Goal: Task Accomplishment & Management: Manage account settings

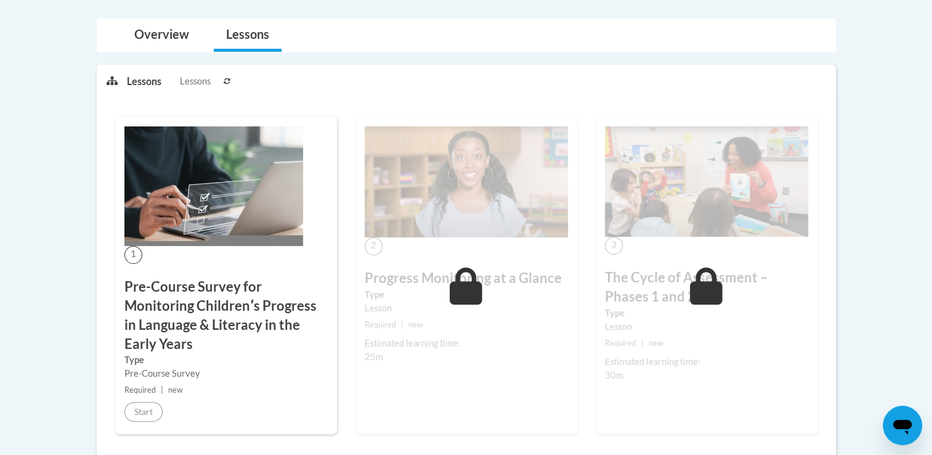
scroll to position [310, 0]
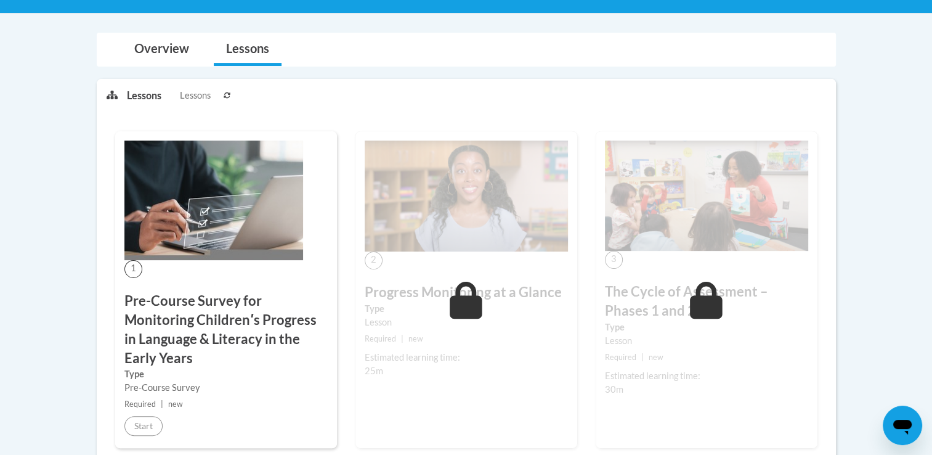
scroll to position [304, 0]
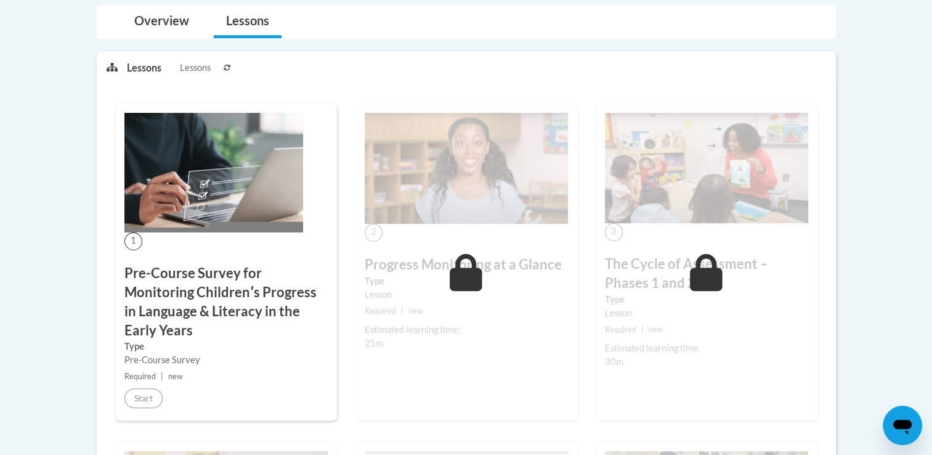
click at [434, 286] on label "Type" at bounding box center [466, 281] width 203 height 14
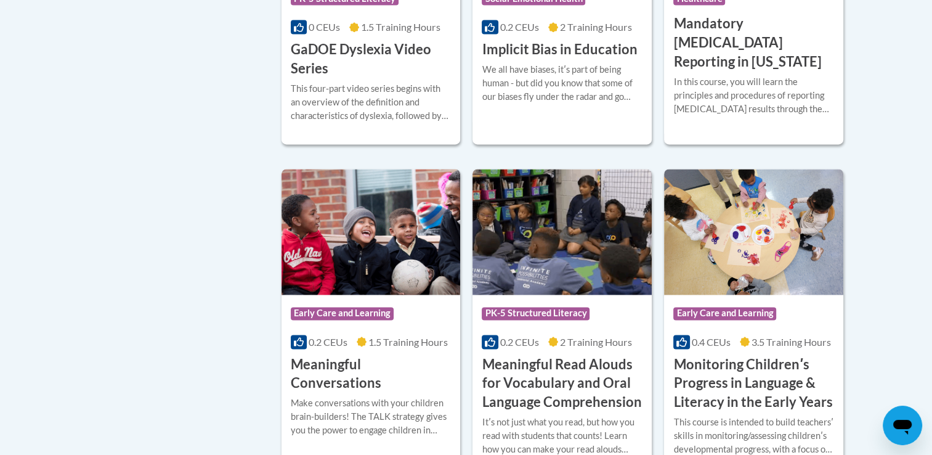
scroll to position [1937, 0]
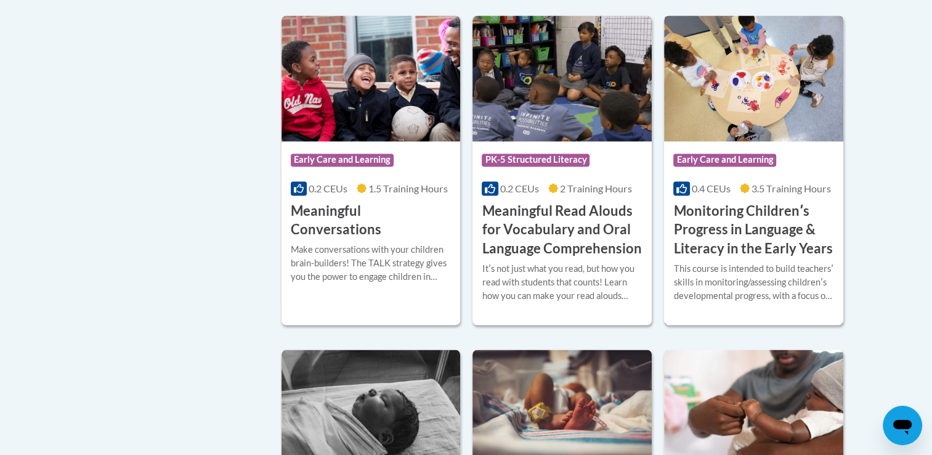
click at [777, 240] on h3 "Monitoring Childrenʹs Progress in Language & Literacy in the Early Years" at bounding box center [753, 229] width 161 height 57
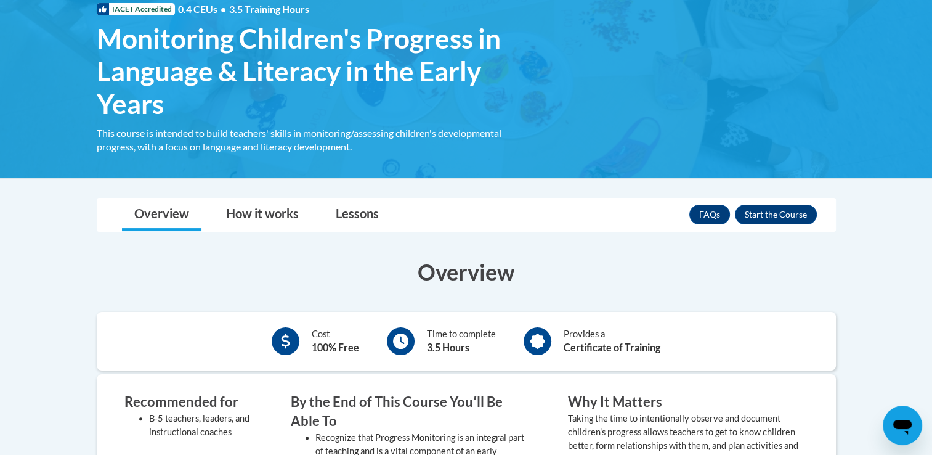
scroll to position [202, 0]
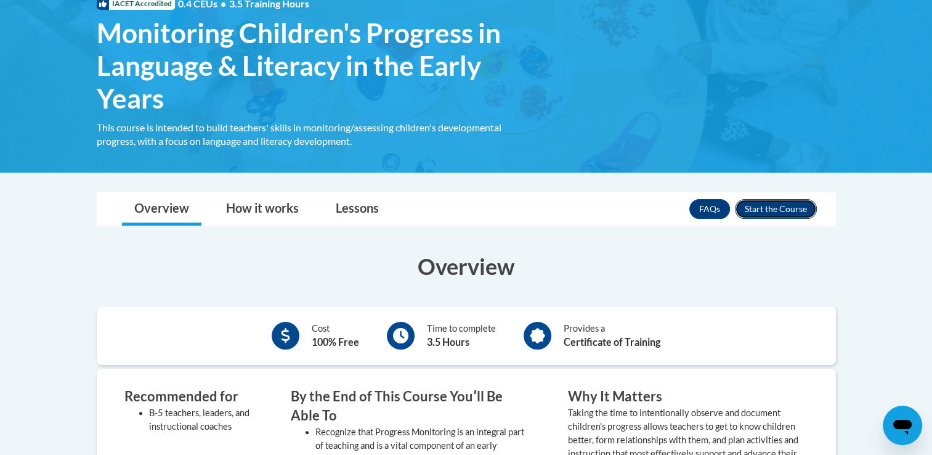
click at [795, 205] on button "Enroll" at bounding box center [776, 209] width 82 height 20
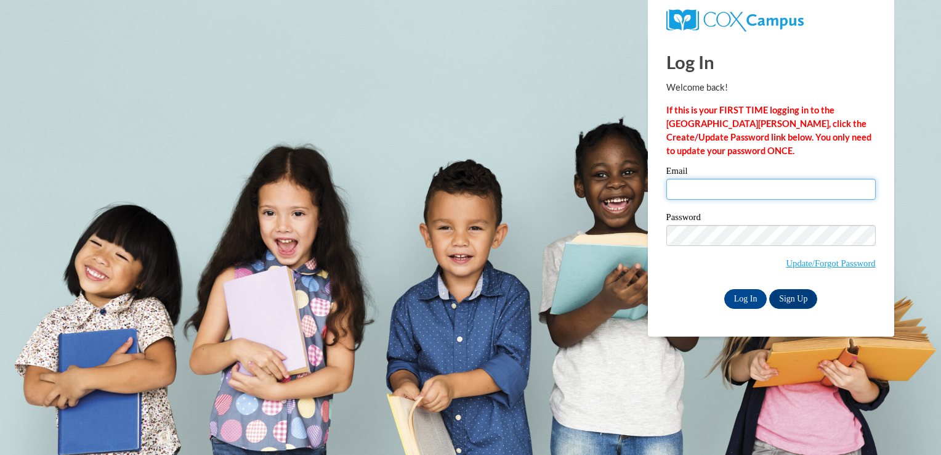
click at [765, 190] on input "Email" at bounding box center [771, 189] width 209 height 21
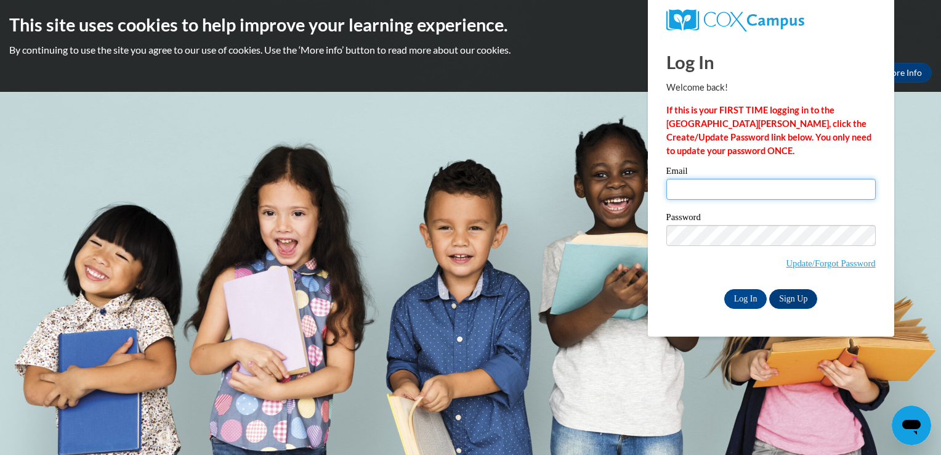
type input "laniedg@icloud.com"
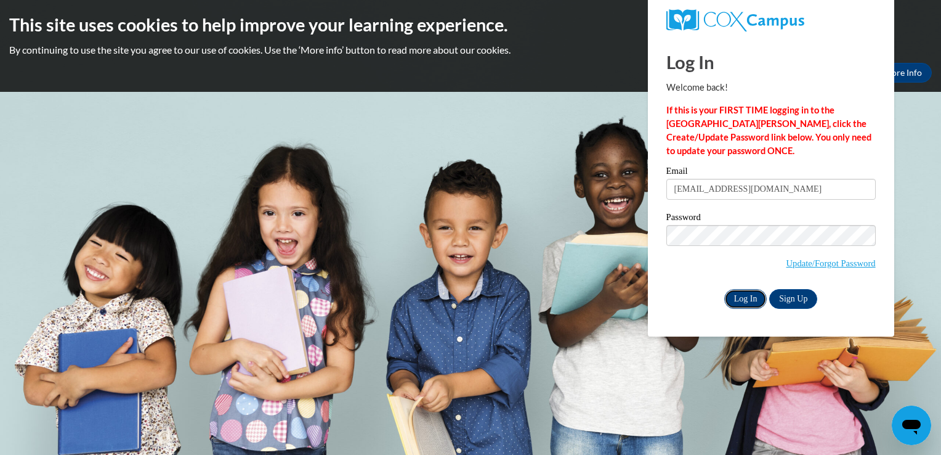
click at [734, 302] on input "Log In" at bounding box center [745, 299] width 43 height 20
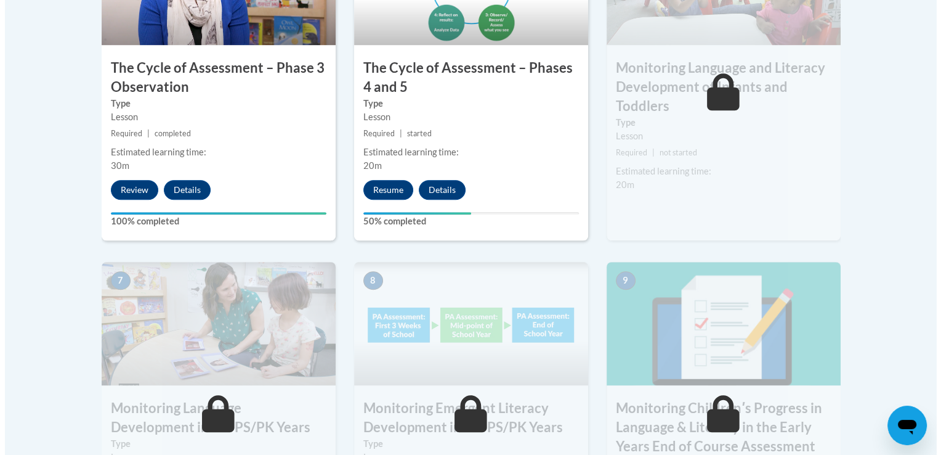
scroll to position [881, 0]
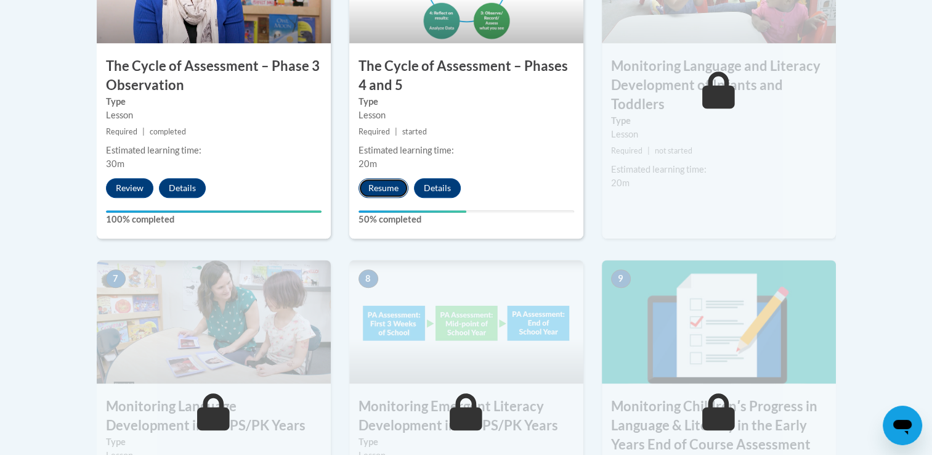
click at [379, 191] on button "Resume" at bounding box center [384, 188] width 50 height 20
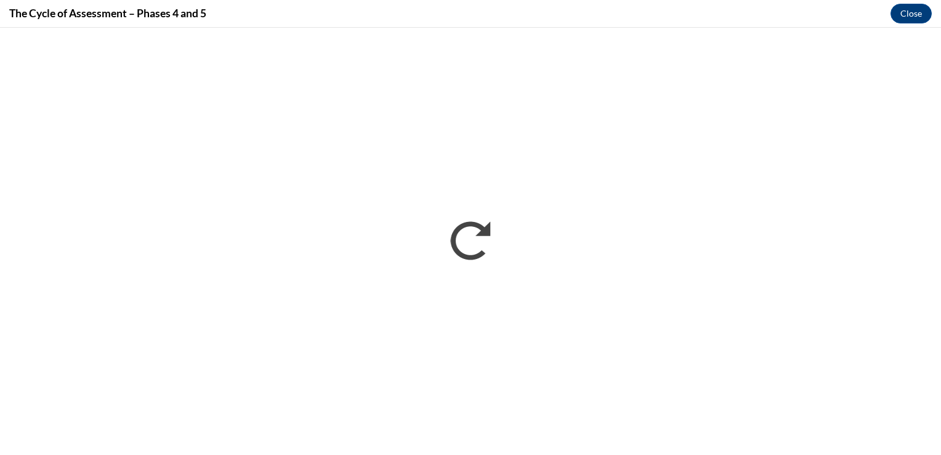
scroll to position [0, 0]
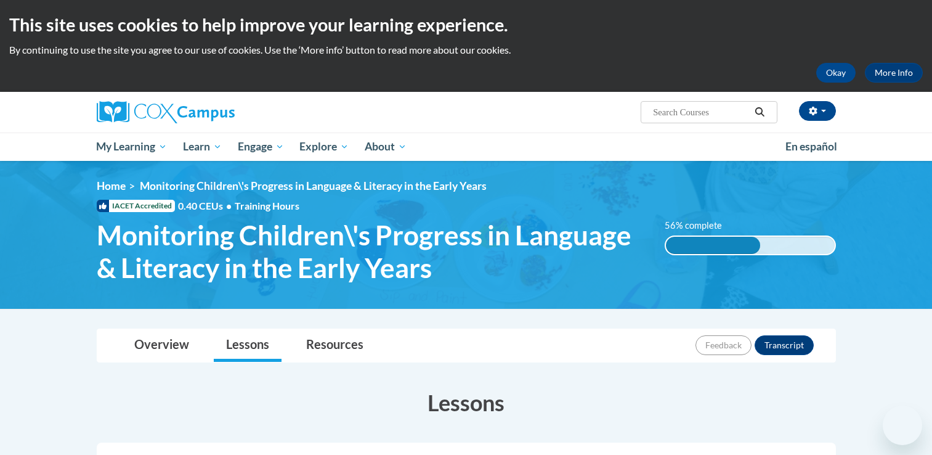
scroll to position [79, 0]
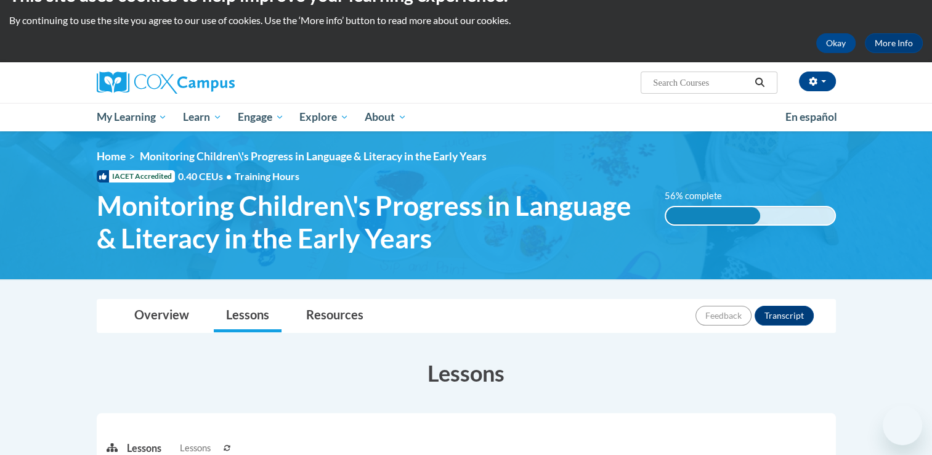
click at [323, 94] on link at bounding box center [214, 82] width 234 height 22
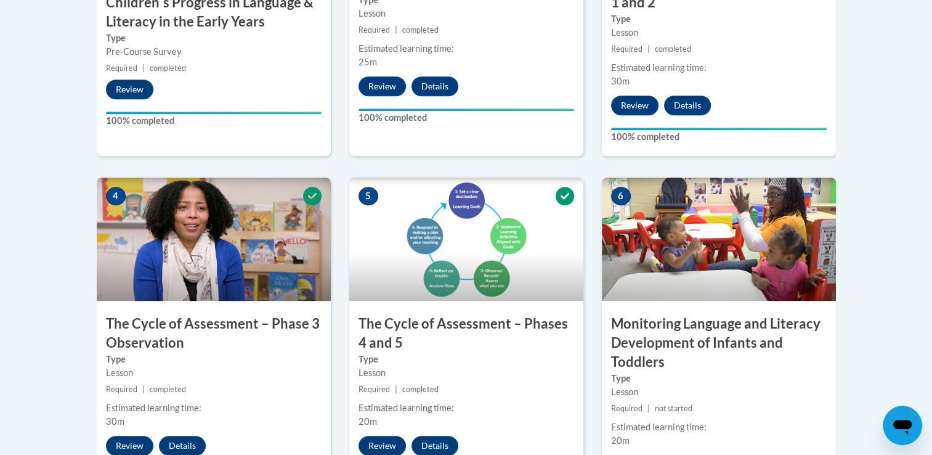
scroll to position [753, 0]
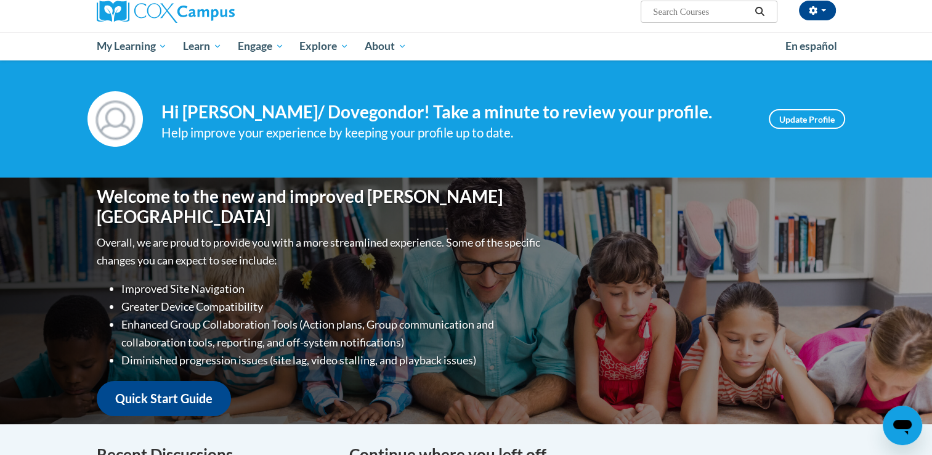
scroll to position [99, 0]
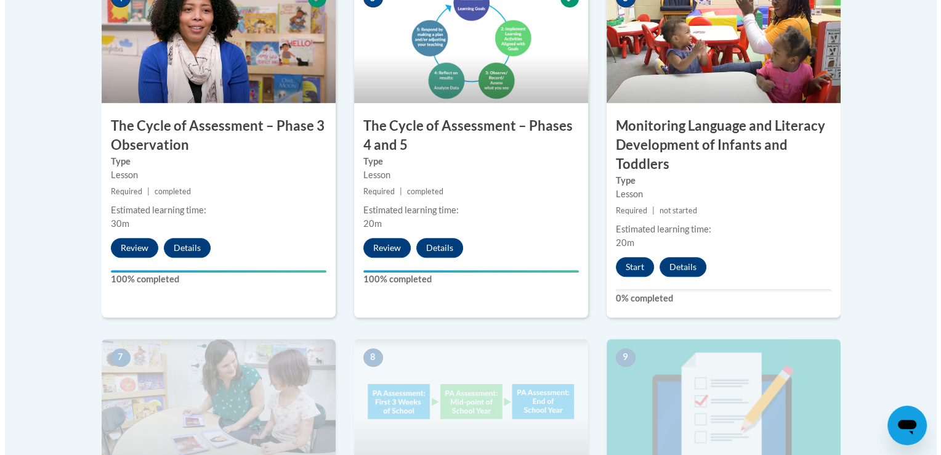
scroll to position [821, 0]
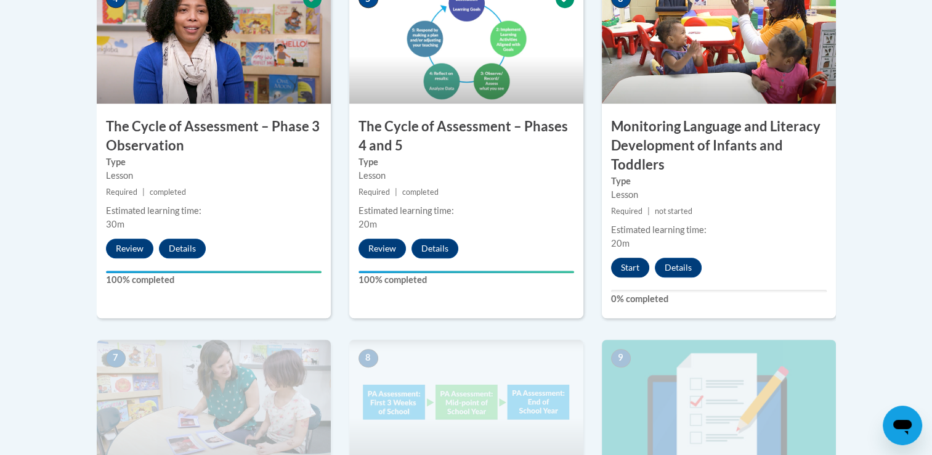
click at [633, 274] on button "Start" at bounding box center [630, 268] width 38 height 20
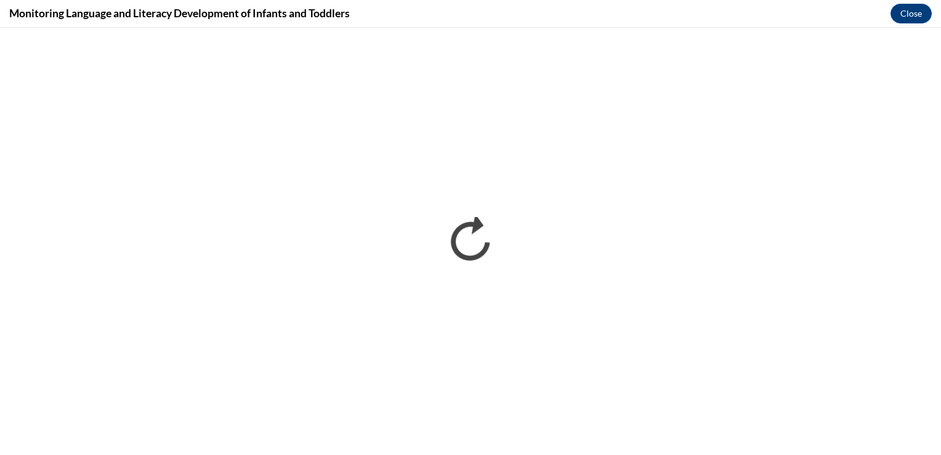
scroll to position [0, 0]
